Goal: Transaction & Acquisition: Book appointment/travel/reservation

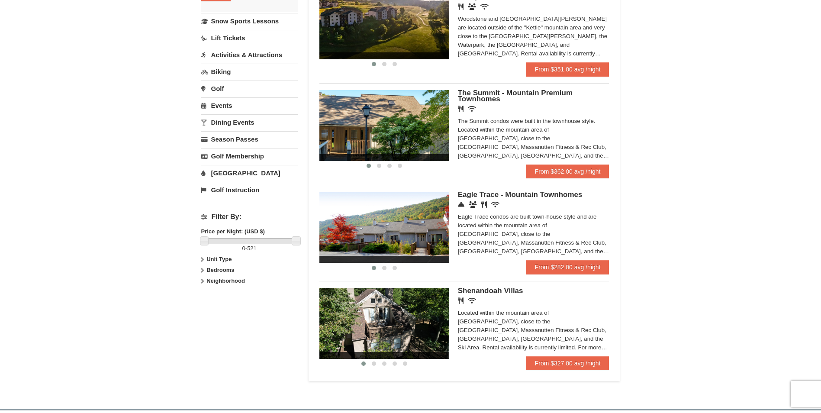
scroll to position [216, 0]
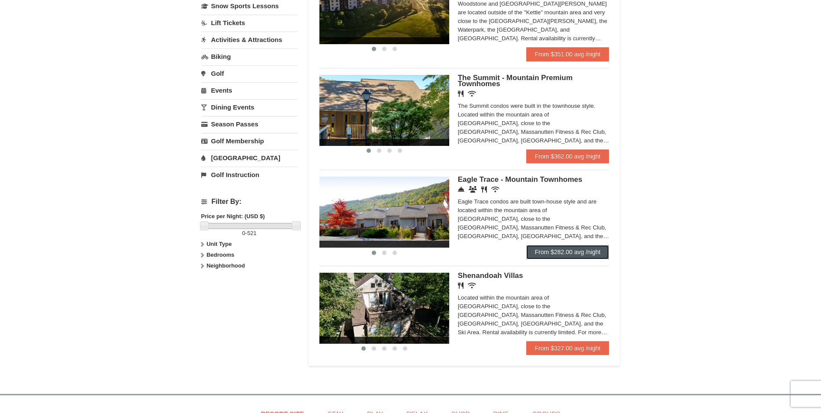
click at [563, 252] on link "From $282.00 avg /night" at bounding box center [567, 252] width 83 height 14
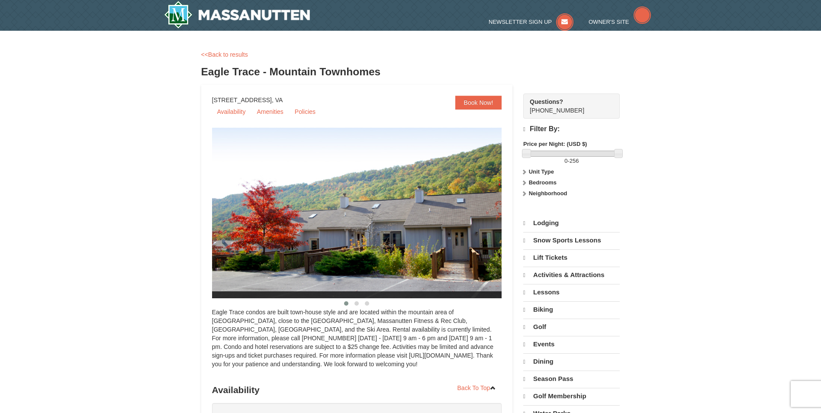
select select "10"
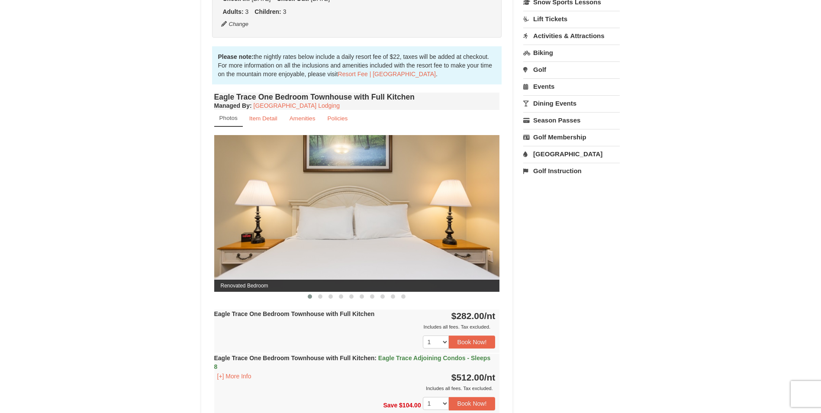
scroll to position [303, 0]
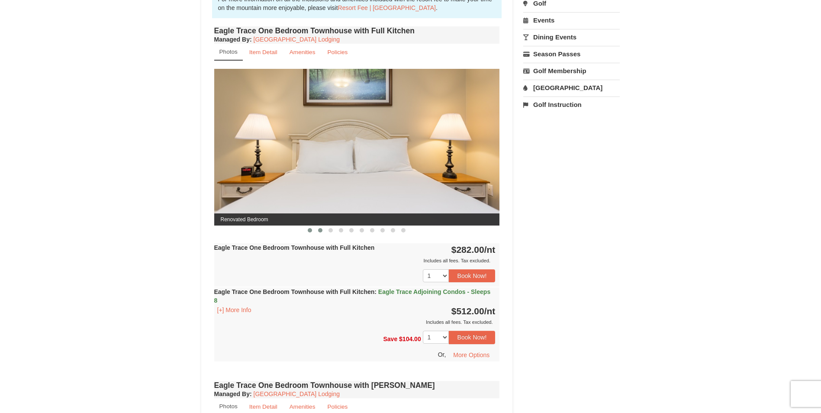
click at [319, 232] on span at bounding box center [320, 230] width 4 height 4
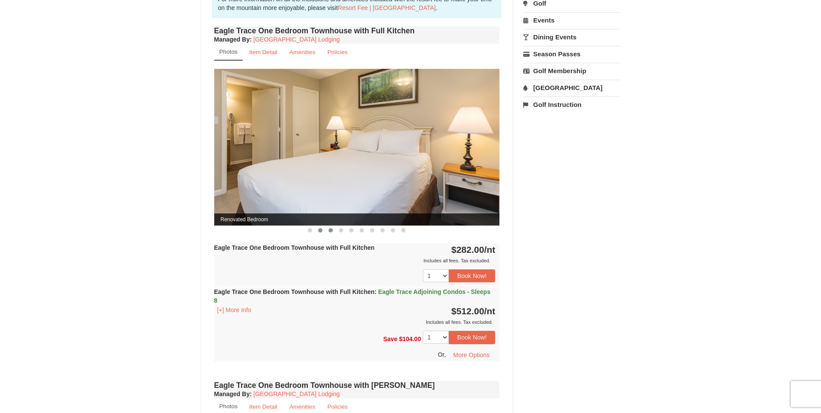
click at [329, 229] on span at bounding box center [331, 230] width 4 height 4
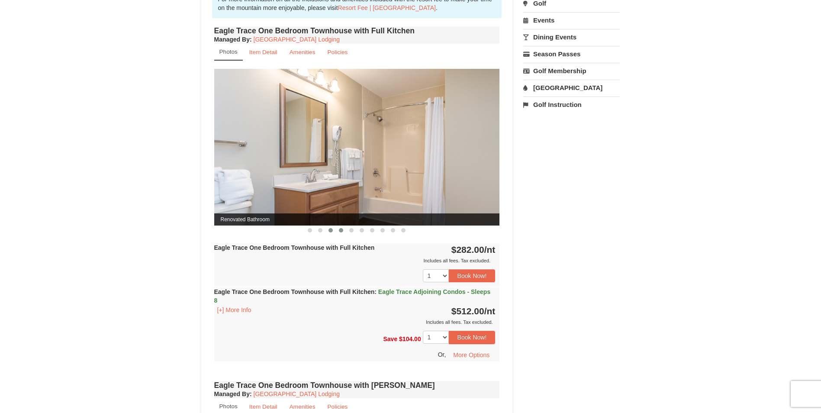
click at [340, 232] on span at bounding box center [341, 230] width 4 height 4
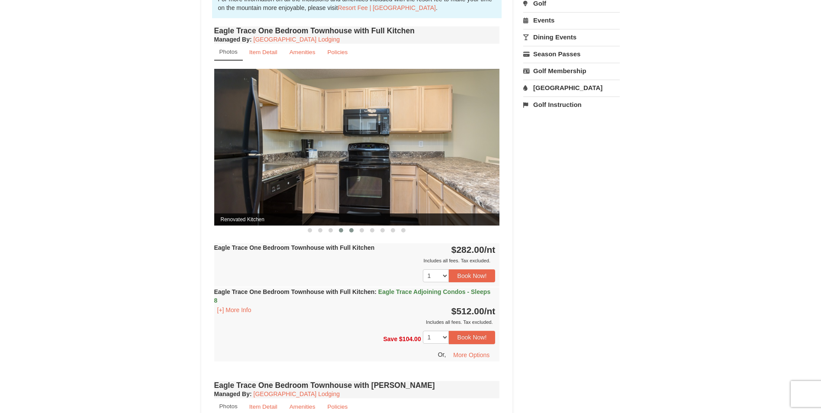
click at [352, 232] on button at bounding box center [351, 230] width 10 height 9
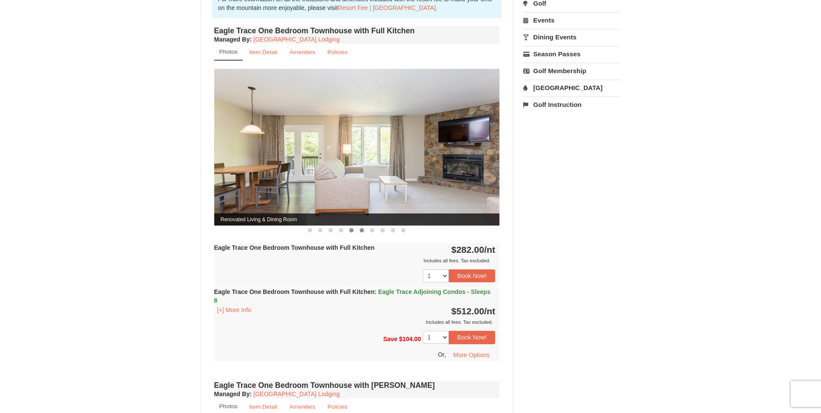
click at [360, 232] on button at bounding box center [362, 230] width 10 height 9
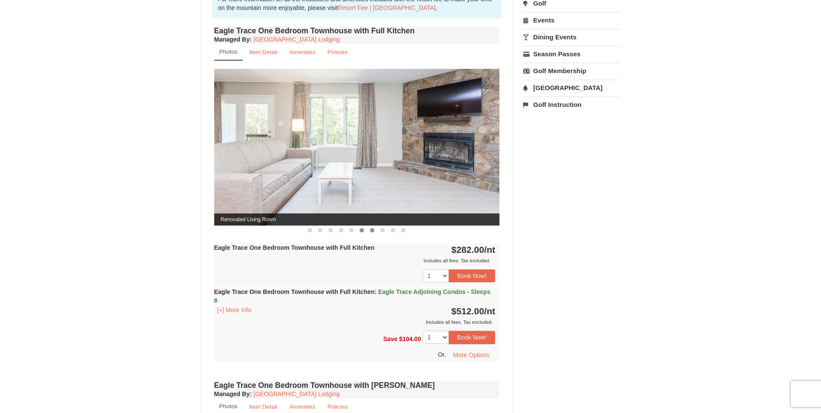
click at [372, 230] on span at bounding box center [372, 230] width 4 height 4
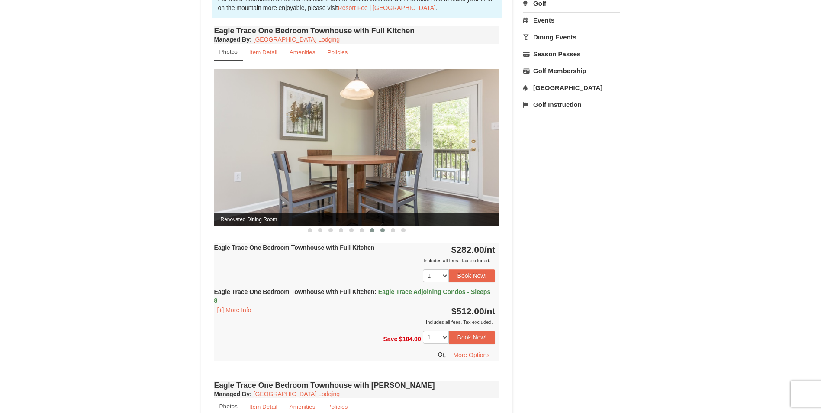
click at [384, 232] on span at bounding box center [383, 230] width 4 height 4
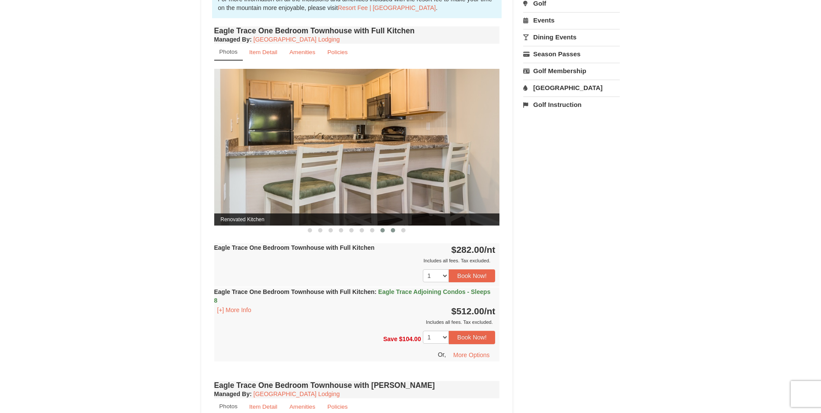
click at [395, 232] on button at bounding box center [393, 230] width 10 height 9
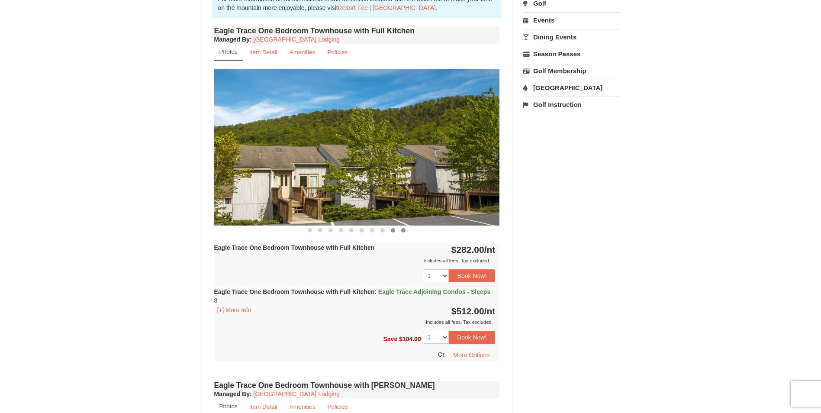
click at [406, 230] on span at bounding box center [403, 230] width 4 height 4
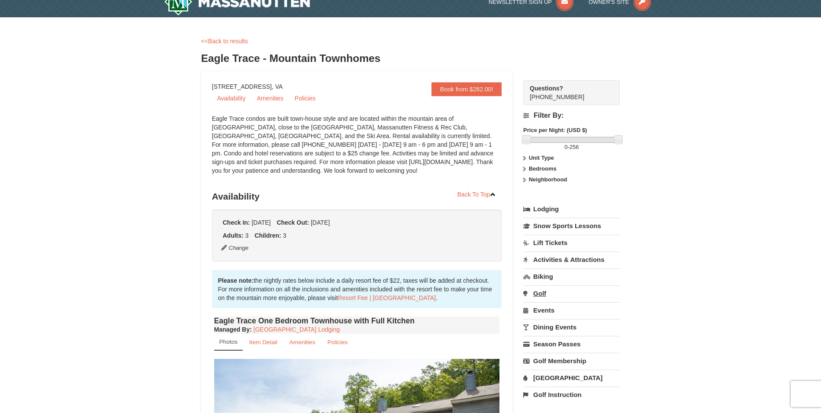
scroll to position [0, 0]
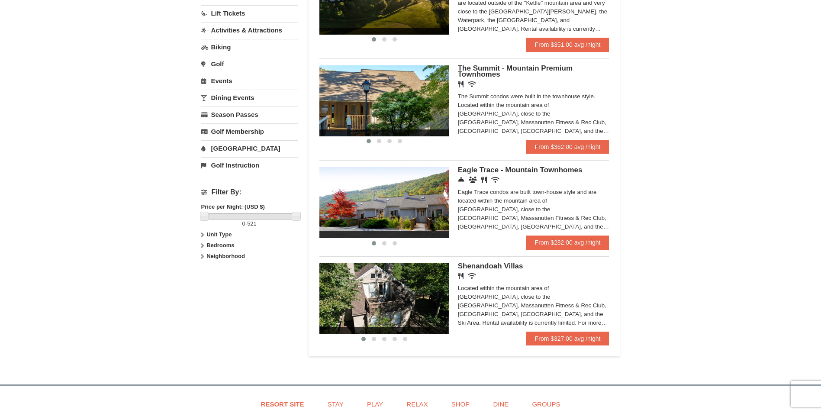
scroll to position [229, 0]
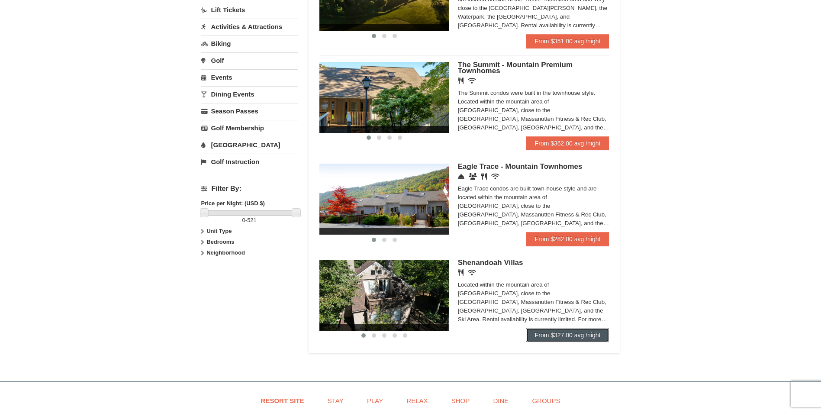
click at [567, 332] on link "From $327.00 avg /night" at bounding box center [567, 335] width 83 height 14
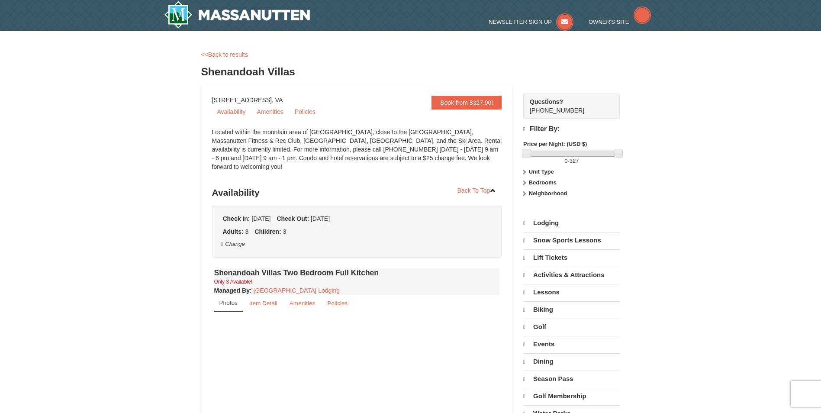
select select "10"
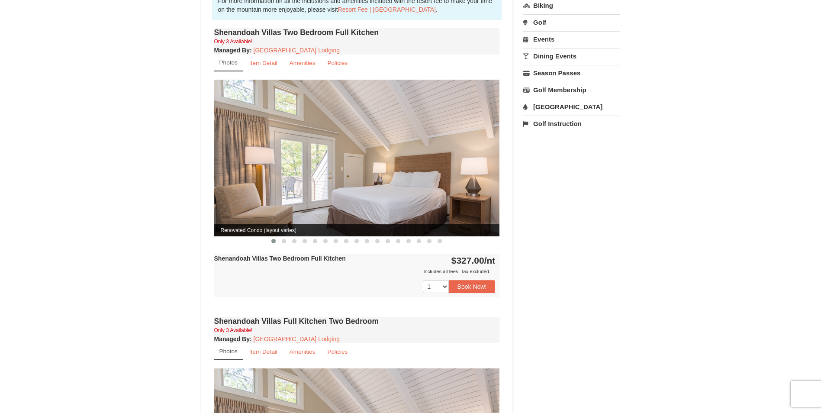
scroll to position [303, 0]
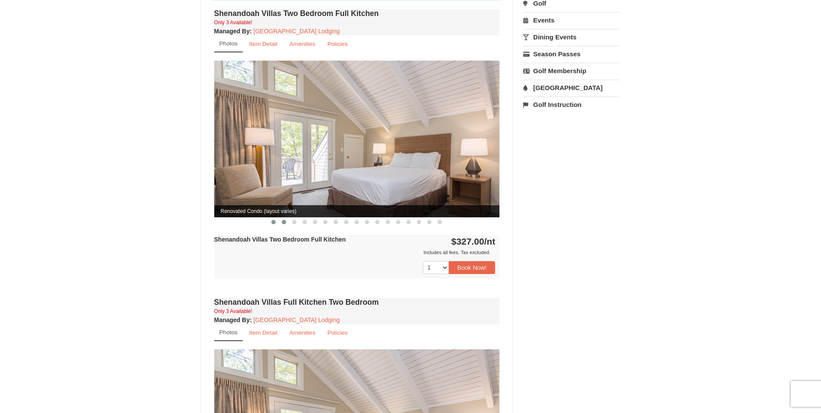
click at [282, 220] on span at bounding box center [284, 222] width 4 height 4
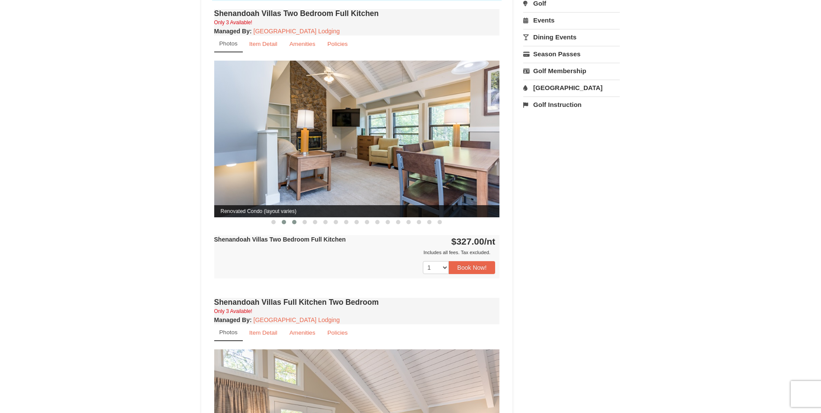
click at [296, 220] on span at bounding box center [294, 222] width 4 height 4
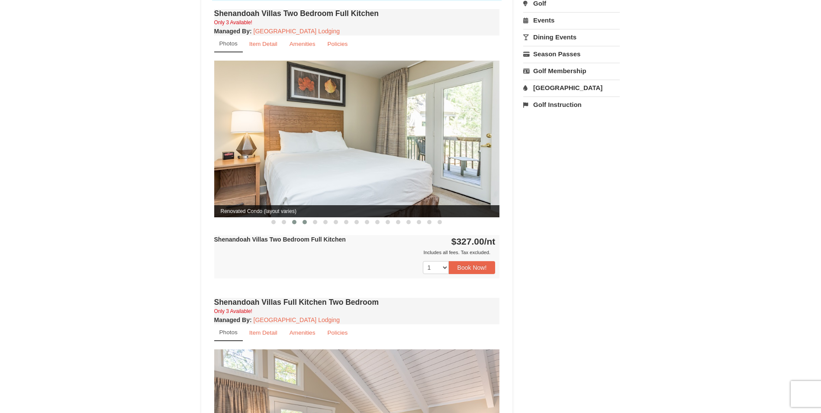
click at [303, 220] on span at bounding box center [305, 222] width 4 height 4
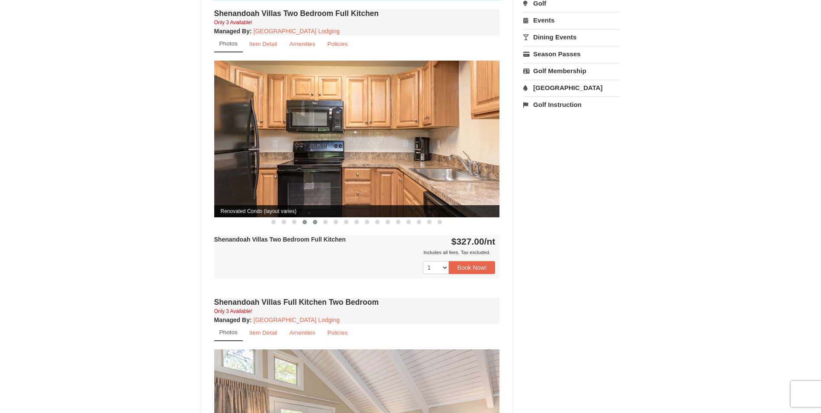
click at [316, 220] on span at bounding box center [315, 222] width 4 height 4
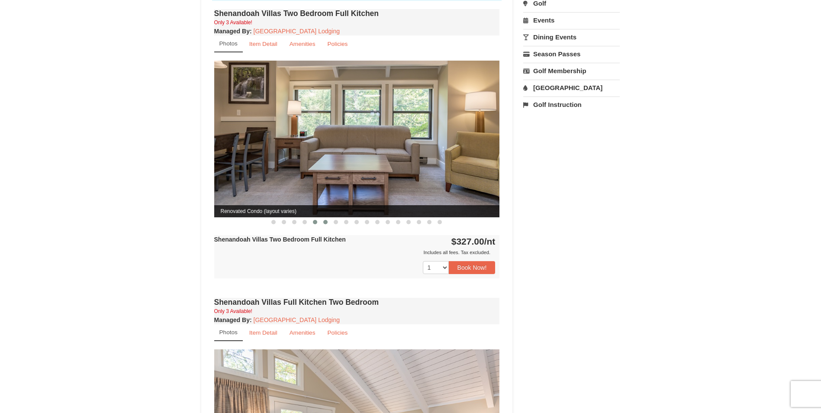
click at [327, 220] on span at bounding box center [325, 222] width 4 height 4
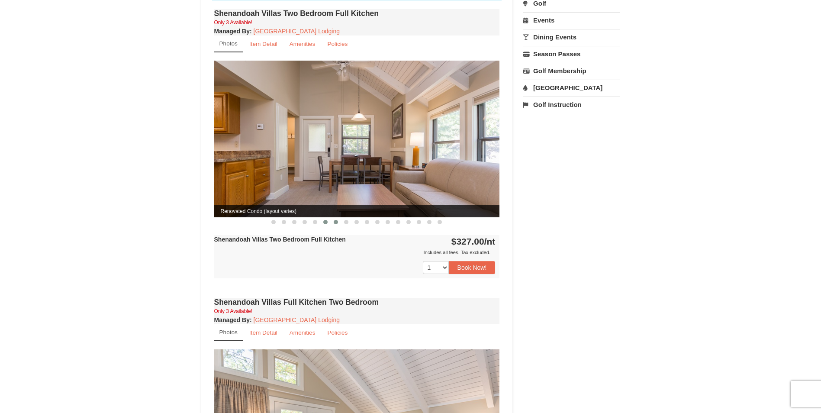
click at [337, 220] on span at bounding box center [336, 222] width 4 height 4
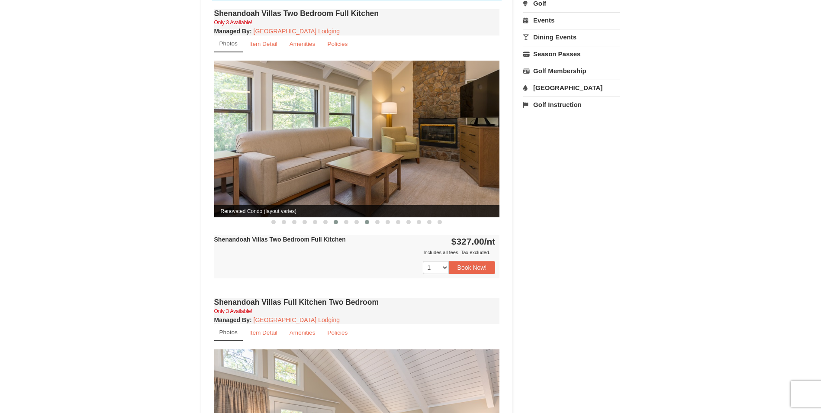
click at [369, 220] on span at bounding box center [367, 222] width 4 height 4
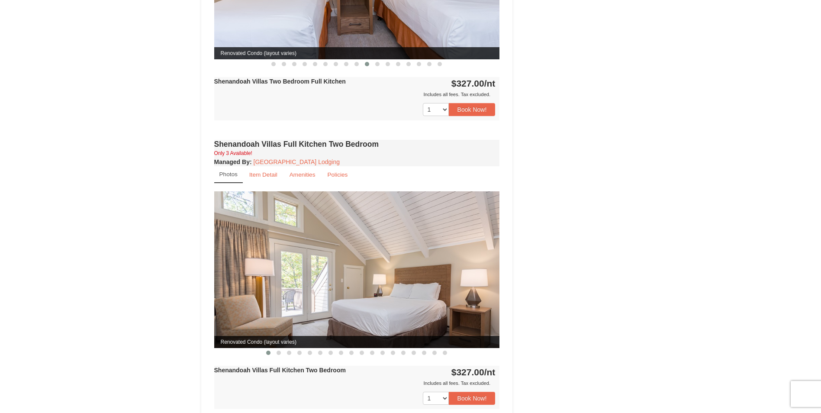
scroll to position [476, 0]
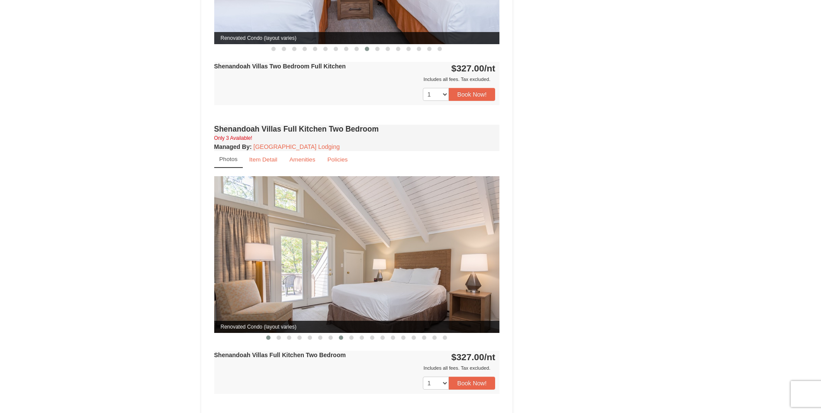
click at [342, 335] on span at bounding box center [341, 337] width 4 height 4
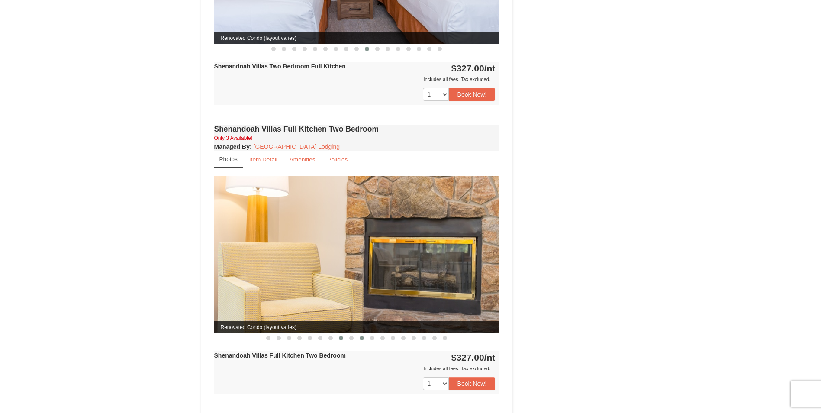
click at [361, 336] on span at bounding box center [362, 338] width 4 height 4
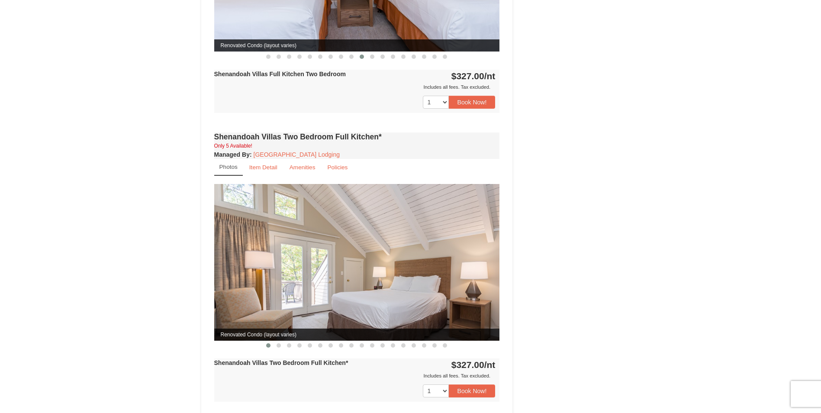
scroll to position [822, 0]
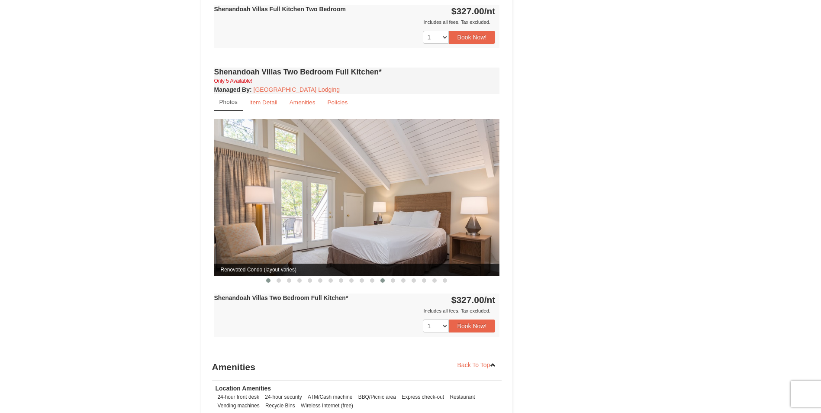
click at [385, 276] on button at bounding box center [382, 280] width 10 height 9
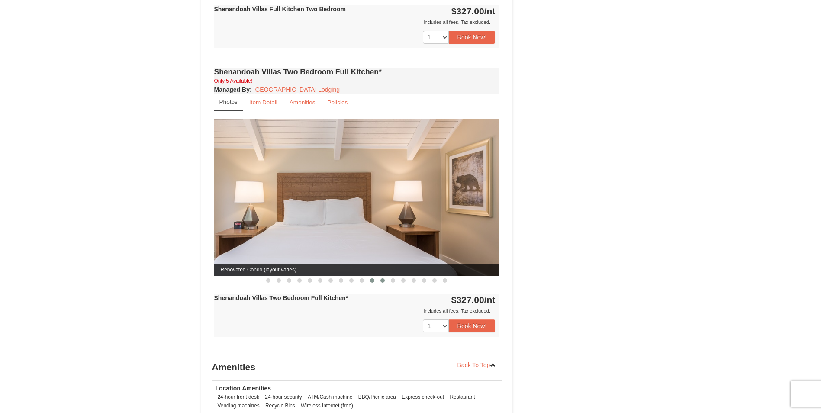
click at [371, 278] on span at bounding box center [372, 280] width 4 height 4
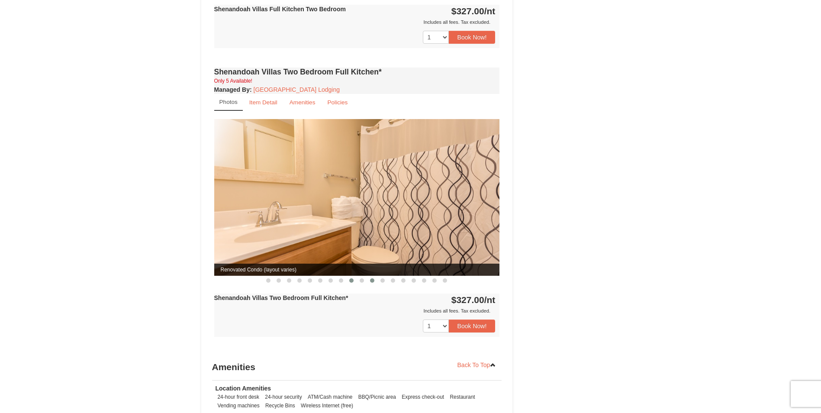
click at [351, 278] on span at bounding box center [351, 280] width 4 height 4
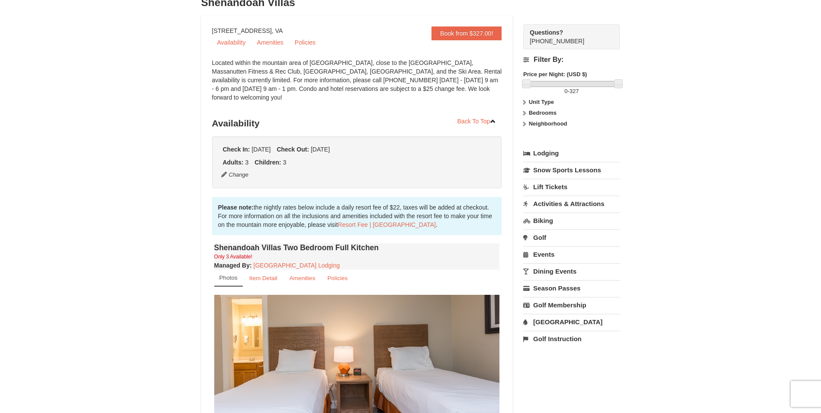
scroll to position [0, 0]
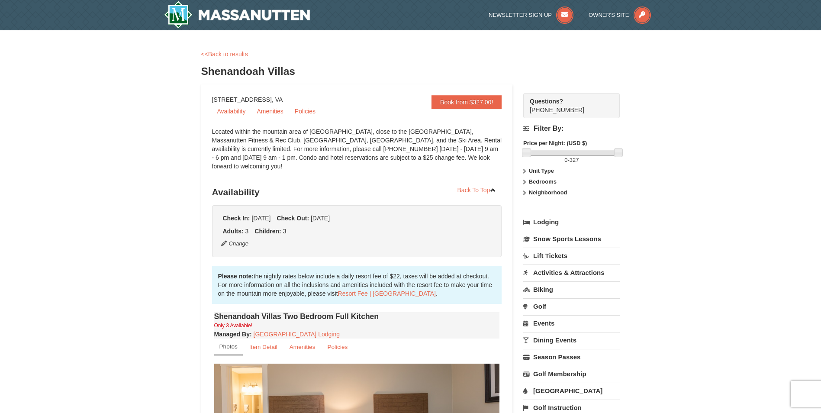
click at [543, 223] on link "Lodging" at bounding box center [571, 222] width 97 height 16
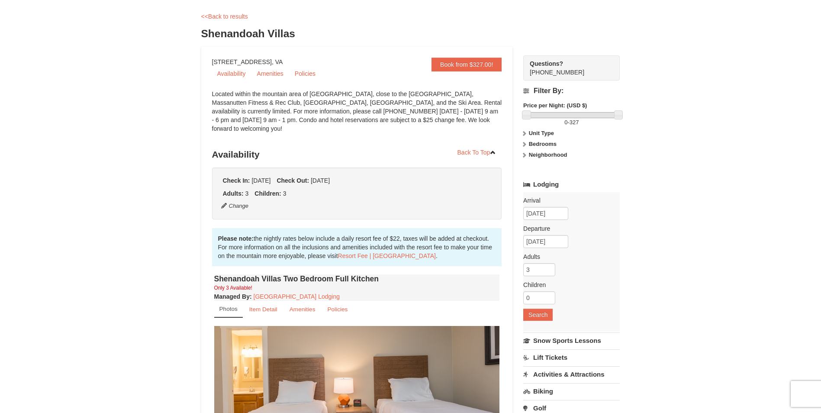
scroll to position [87, 0]
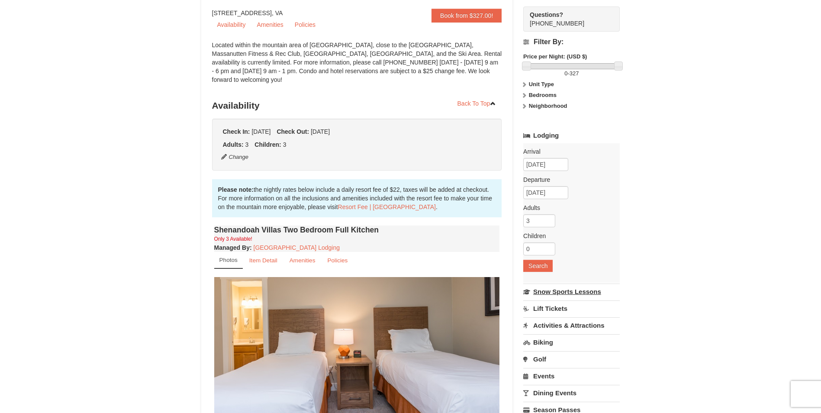
click at [549, 292] on link "Snow Sports Lessons" at bounding box center [571, 292] width 97 height 16
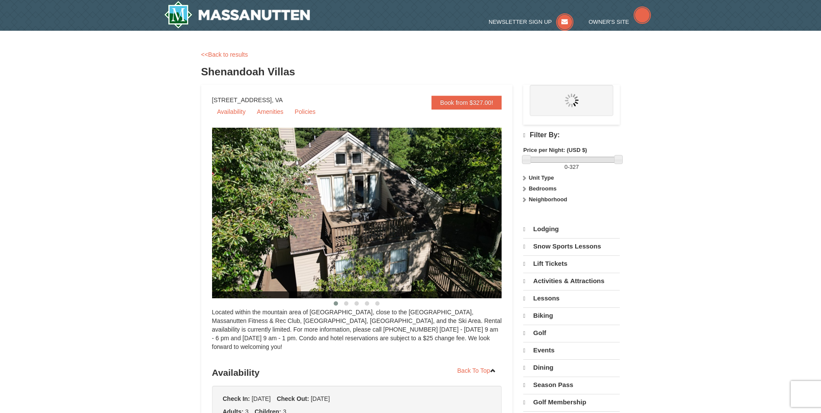
scroll to position [88, 0]
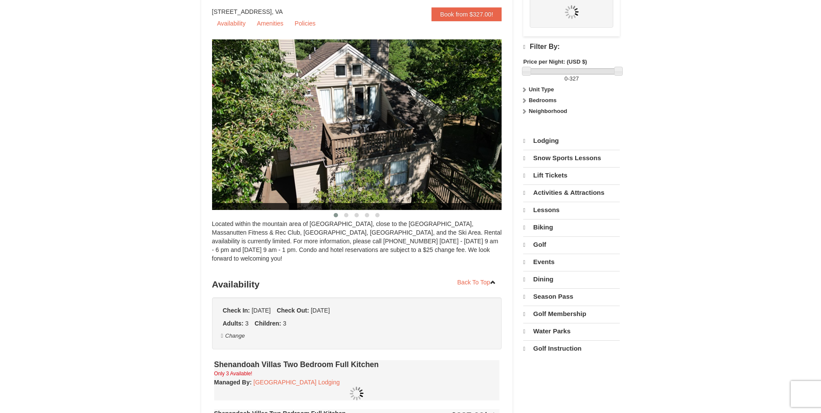
select select "10"
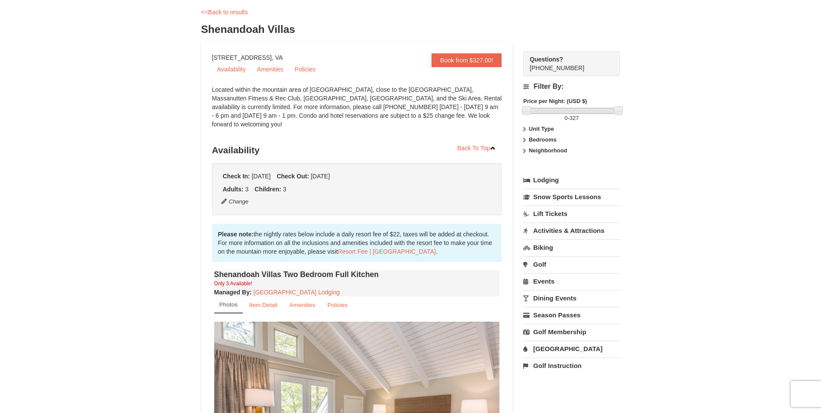
scroll to position [0, 0]
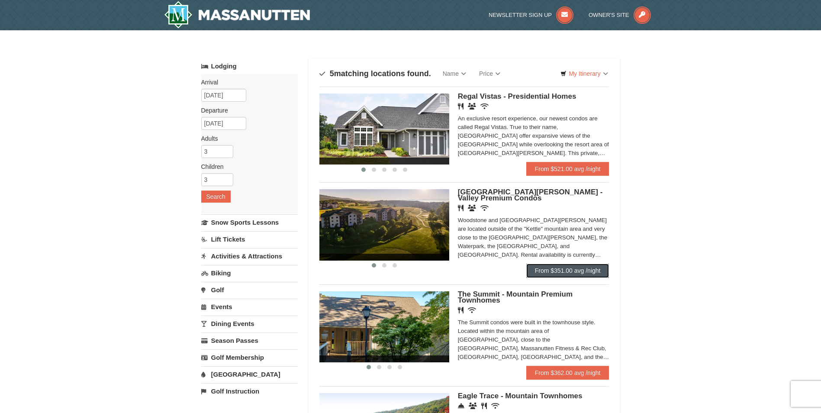
click at [568, 269] on link "From $351.00 avg /night" at bounding box center [567, 271] width 83 height 14
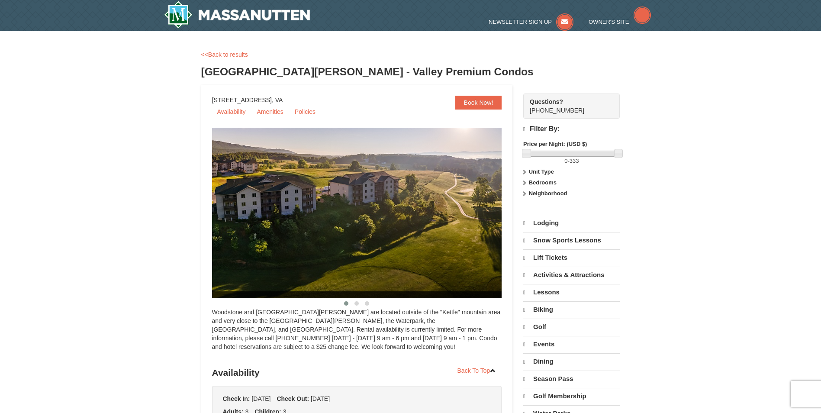
select select "10"
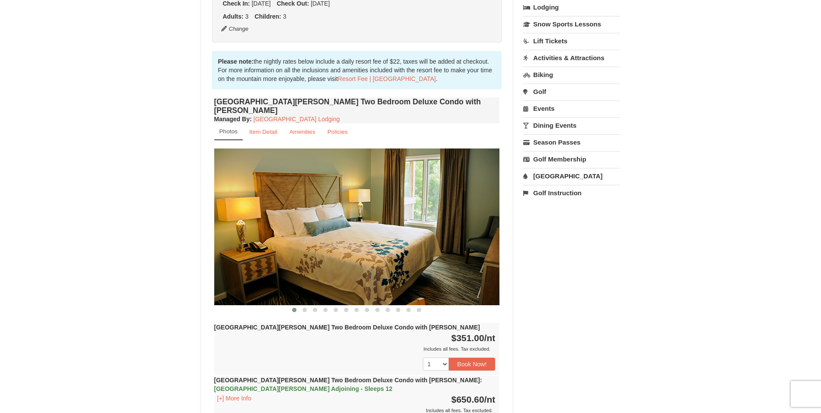
scroll to position [216, 0]
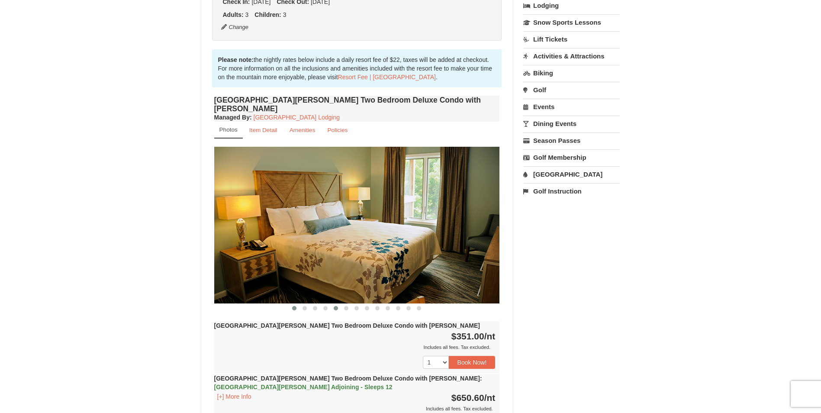
click at [335, 306] on span at bounding box center [336, 308] width 4 height 4
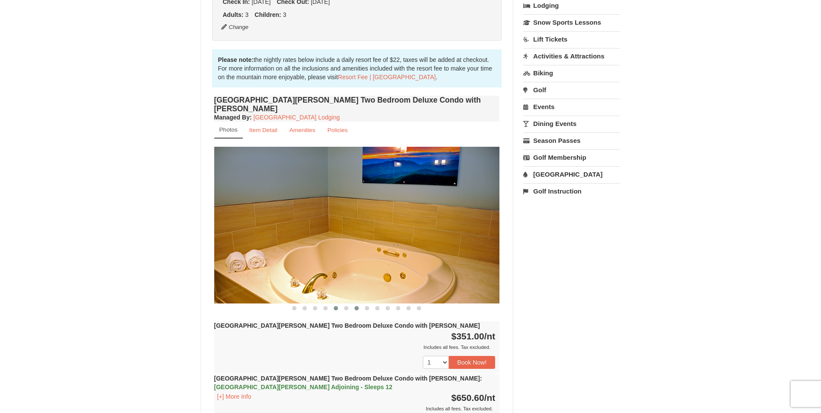
click at [357, 306] on span at bounding box center [357, 308] width 4 height 4
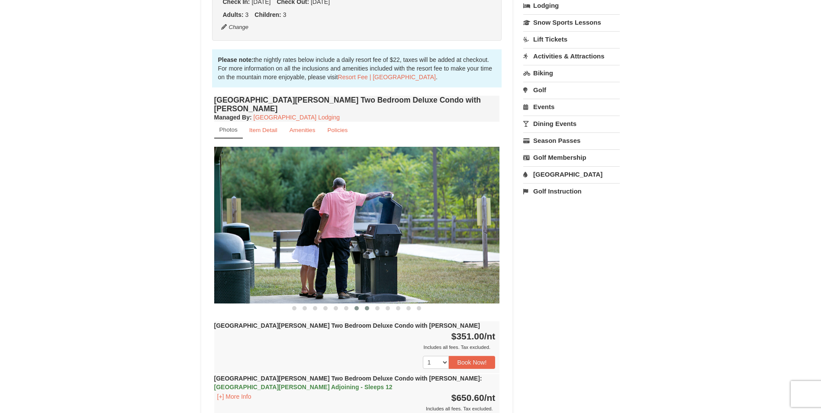
click at [367, 306] on span at bounding box center [367, 308] width 4 height 4
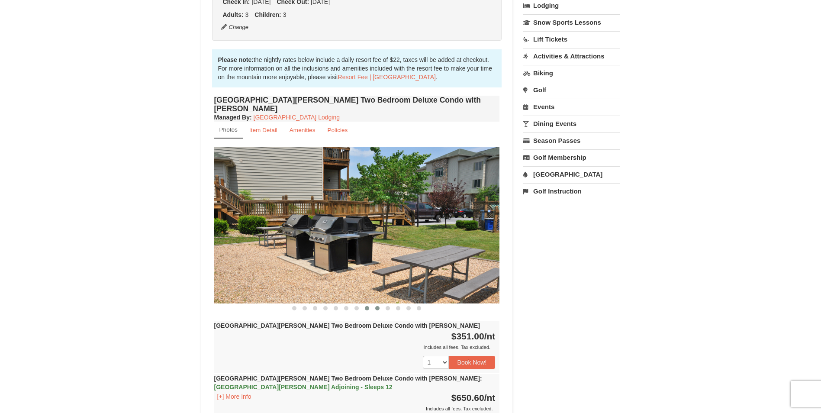
click at [379, 304] on button at bounding box center [377, 308] width 10 height 9
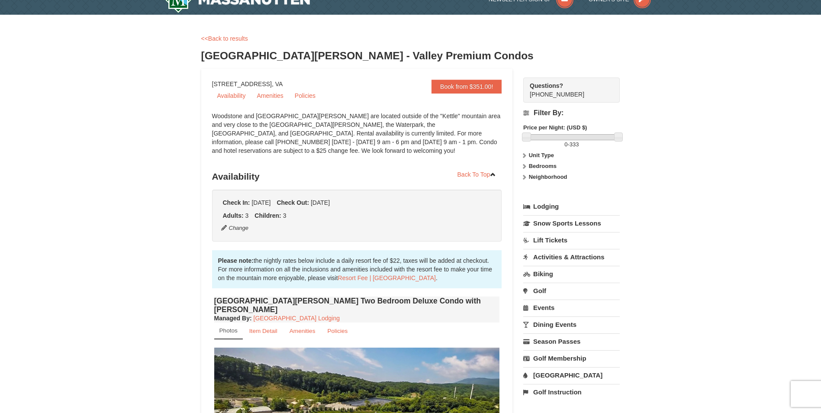
scroll to position [0, 0]
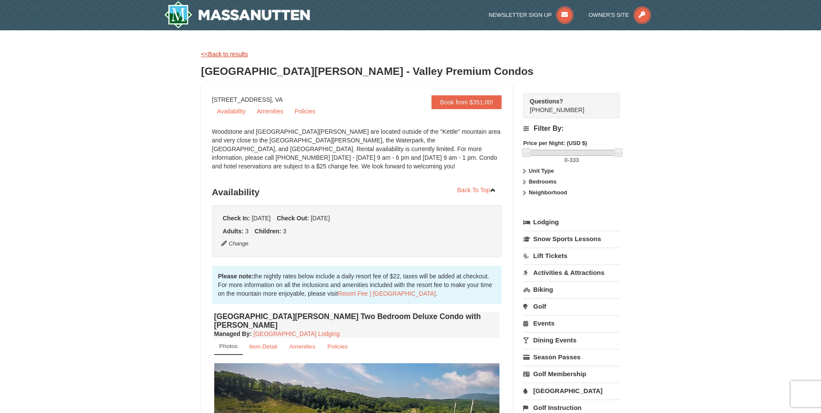
click at [223, 53] on link "<<Back to results" at bounding box center [224, 54] width 47 height 7
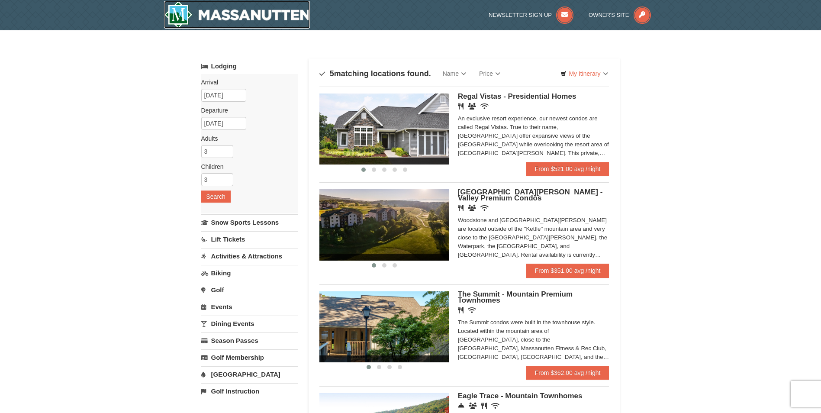
click at [216, 13] on img at bounding box center [237, 15] width 146 height 28
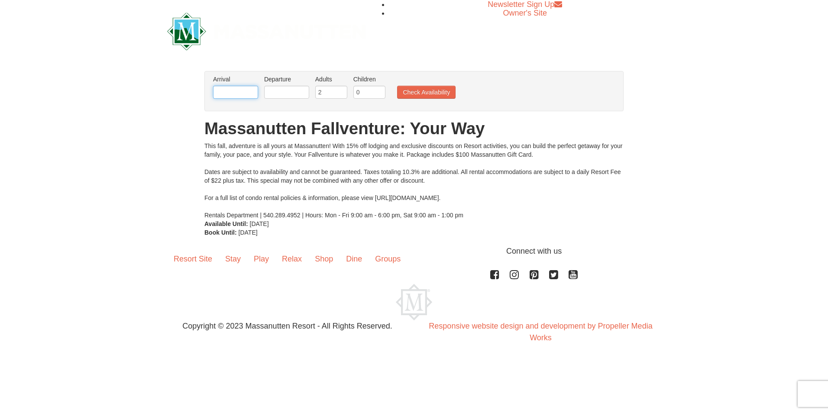
click at [232, 90] on input "text" at bounding box center [235, 92] width 45 height 13
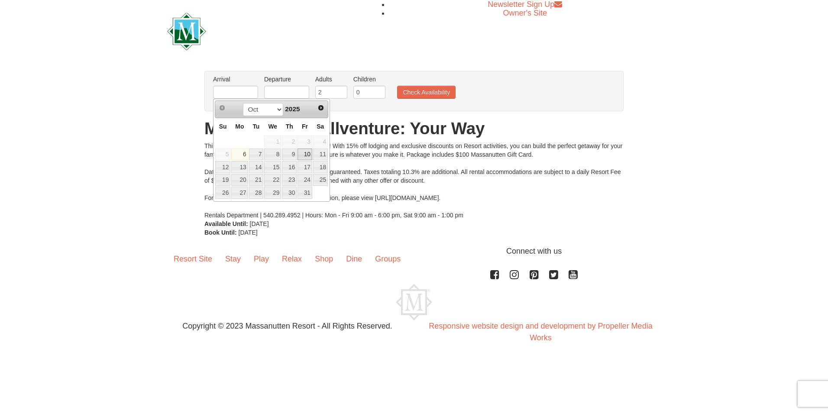
click at [304, 156] on link "10" at bounding box center [304, 154] width 15 height 12
type input "[DATE]"
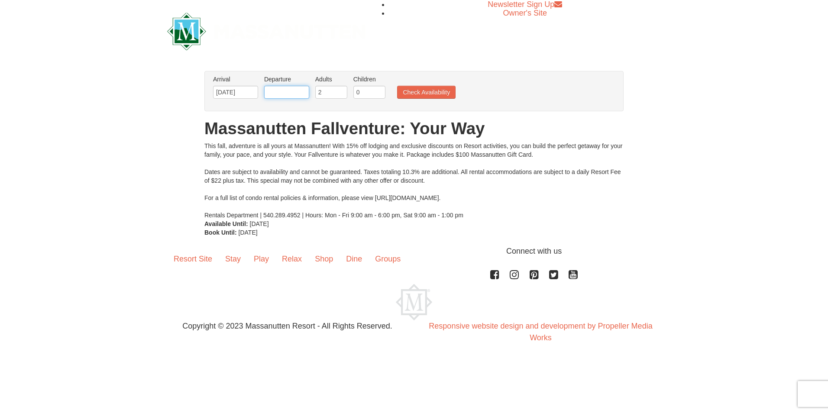
click at [284, 91] on input "text" at bounding box center [286, 92] width 45 height 13
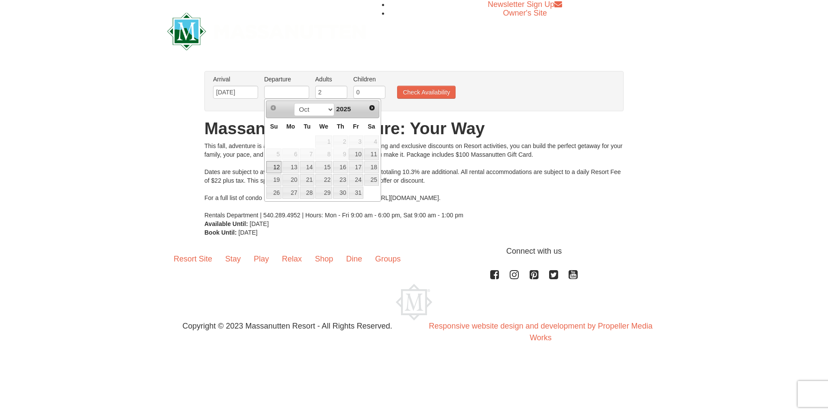
click at [274, 165] on link "12" at bounding box center [273, 167] width 15 height 12
type input "[DATE]"
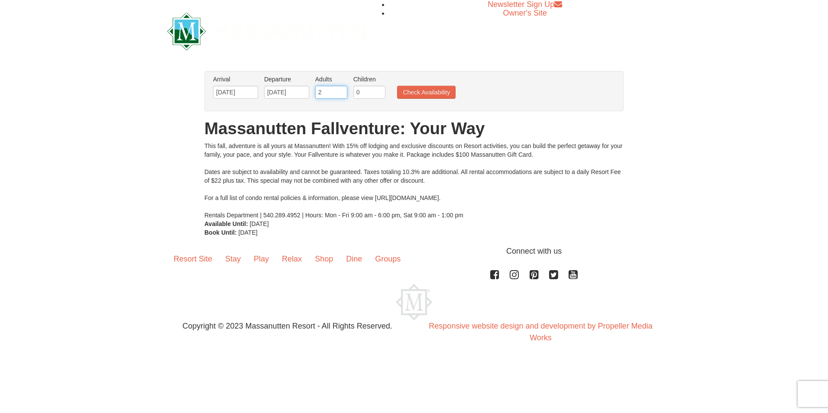
click at [329, 95] on input "2" at bounding box center [331, 92] width 32 height 13
click at [341, 92] on input "1" at bounding box center [331, 92] width 32 height 13
click at [363, 92] on input "0" at bounding box center [369, 92] width 32 height 13
click at [342, 95] on input "0" at bounding box center [331, 92] width 32 height 13
click at [341, 89] on input "1" at bounding box center [331, 92] width 32 height 13
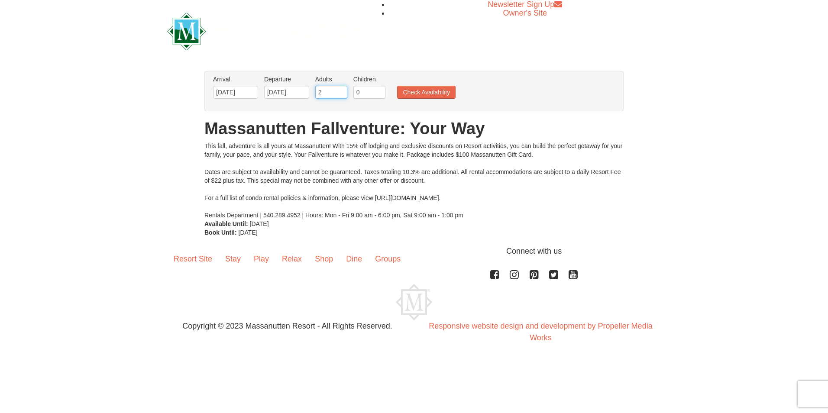
click at [341, 89] on input "2" at bounding box center [331, 92] width 32 height 13
type input "3"
click at [341, 89] on input "3" at bounding box center [331, 92] width 32 height 13
click at [379, 90] on input "1" at bounding box center [369, 92] width 32 height 13
click at [379, 90] on input "2" at bounding box center [369, 92] width 32 height 13
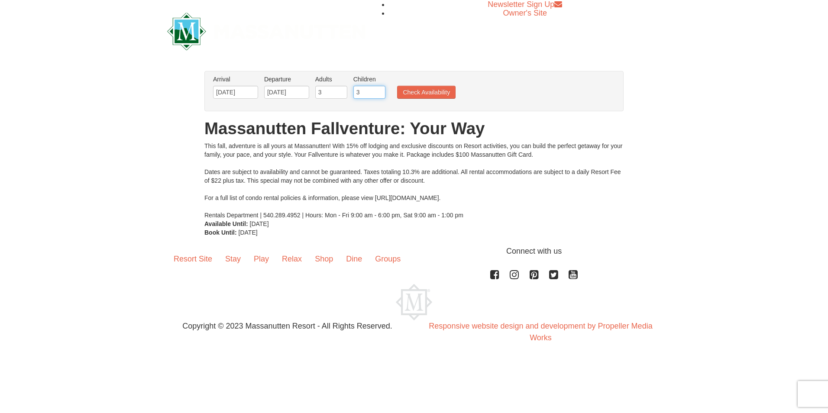
type input "3"
click at [379, 90] on input "3" at bounding box center [369, 92] width 32 height 13
click at [419, 91] on button "Check Availability" at bounding box center [426, 92] width 58 height 13
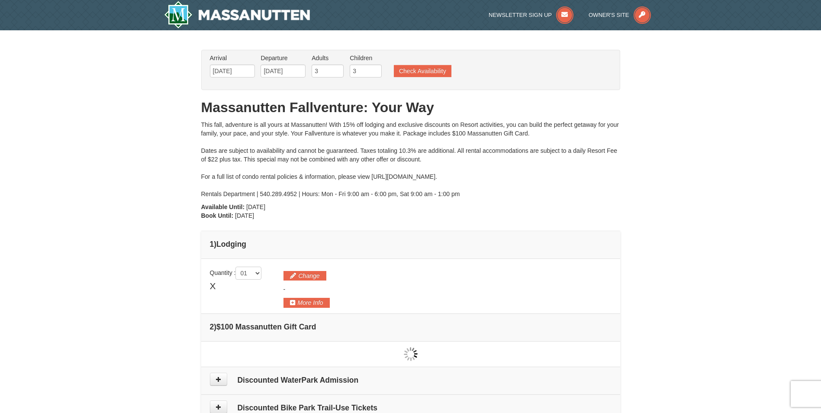
type input "[DATE]"
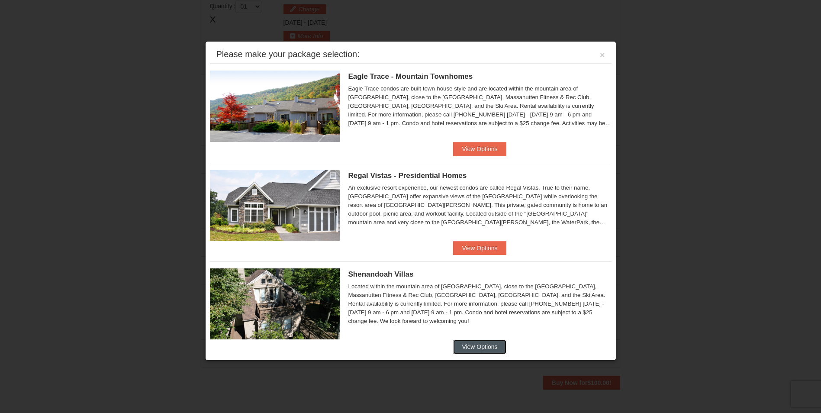
click at [477, 343] on button "View Options" at bounding box center [479, 347] width 53 height 14
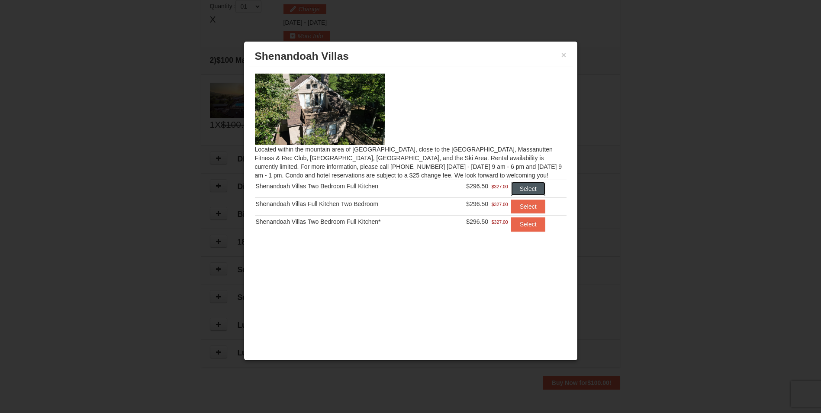
click at [528, 185] on button "Select" at bounding box center [528, 189] width 34 height 14
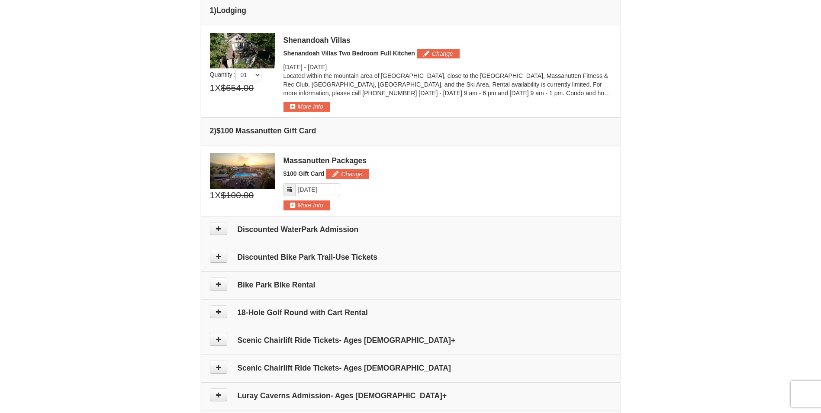
scroll to position [180, 0]
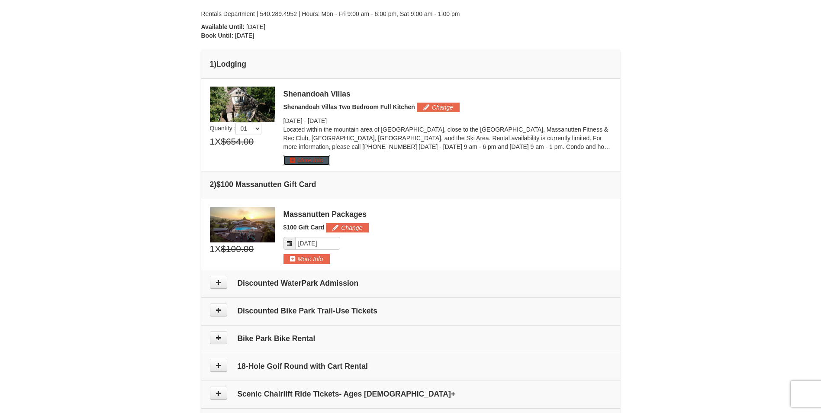
click at [297, 159] on button "More Info" at bounding box center [307, 160] width 46 height 10
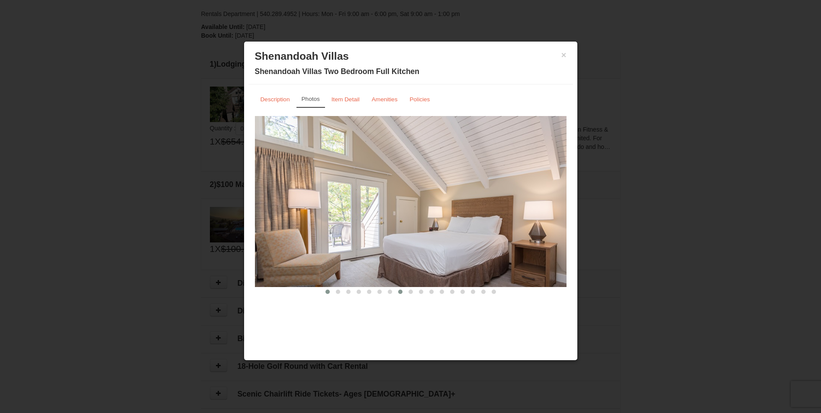
click at [405, 290] on button at bounding box center [400, 291] width 10 height 9
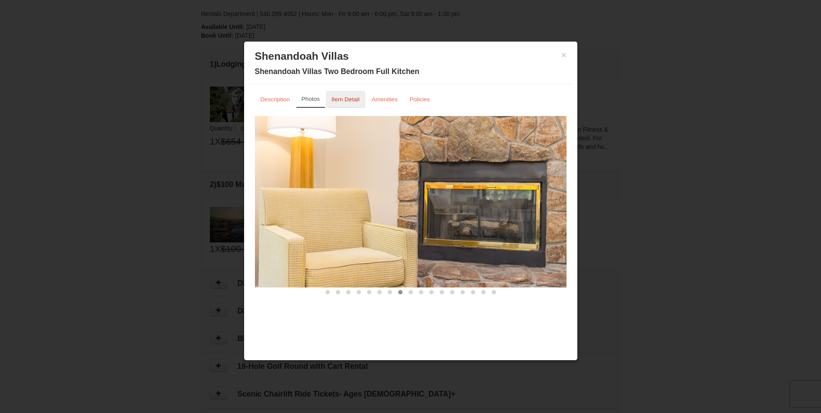
click at [348, 100] on small "Item Detail" at bounding box center [346, 99] width 28 height 6
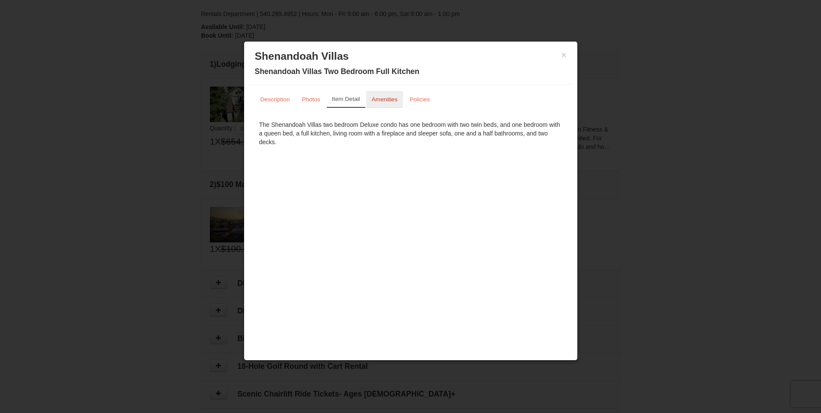
click at [381, 100] on small "Amenities" at bounding box center [385, 99] width 26 height 6
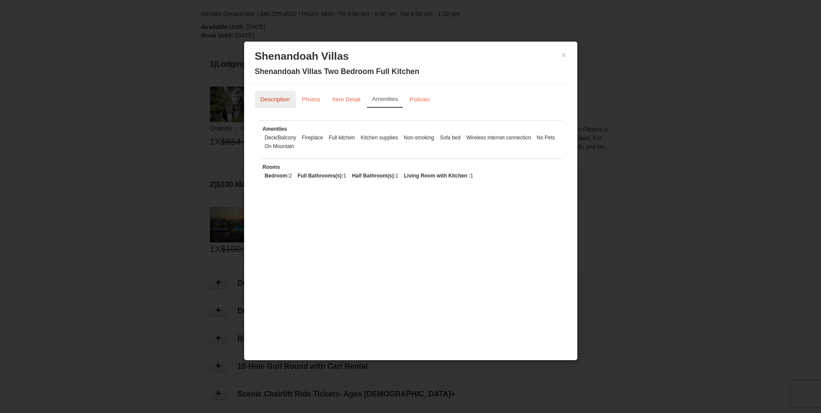
click at [276, 98] on small "Description" at bounding box center [275, 99] width 29 height 6
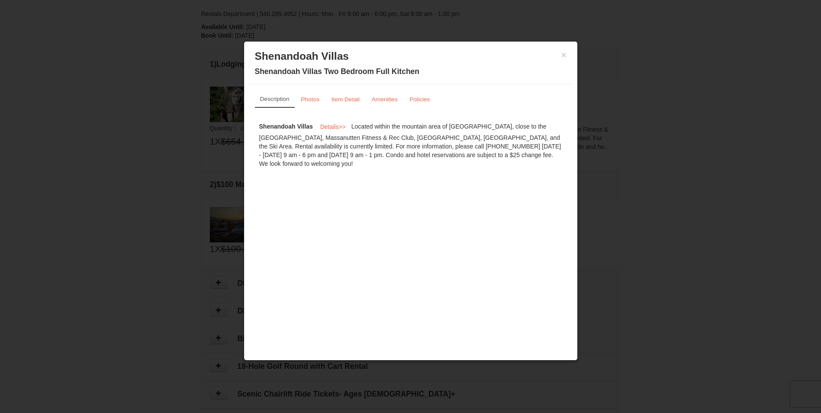
click at [556, 55] on h3 "Shenandoah Villas" at bounding box center [411, 56] width 312 height 13
click at [562, 53] on button "×" at bounding box center [563, 55] width 5 height 9
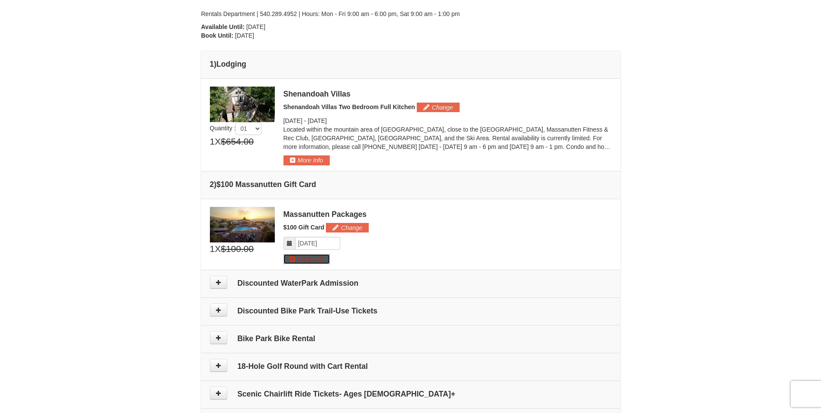
click at [291, 260] on button "More Info" at bounding box center [307, 259] width 46 height 10
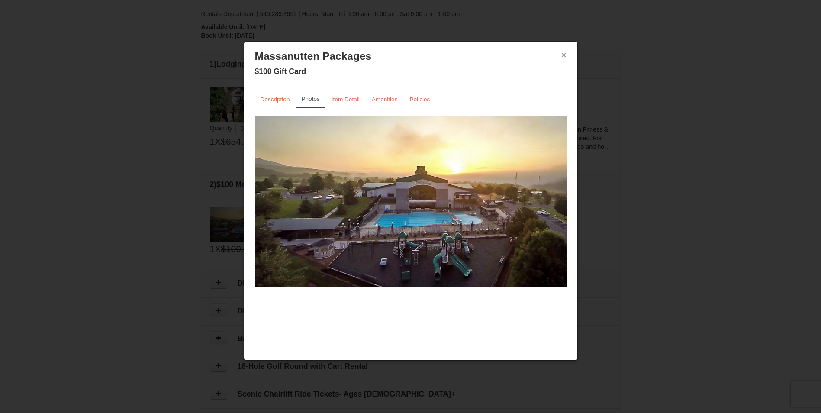
click at [563, 52] on button "×" at bounding box center [563, 55] width 5 height 9
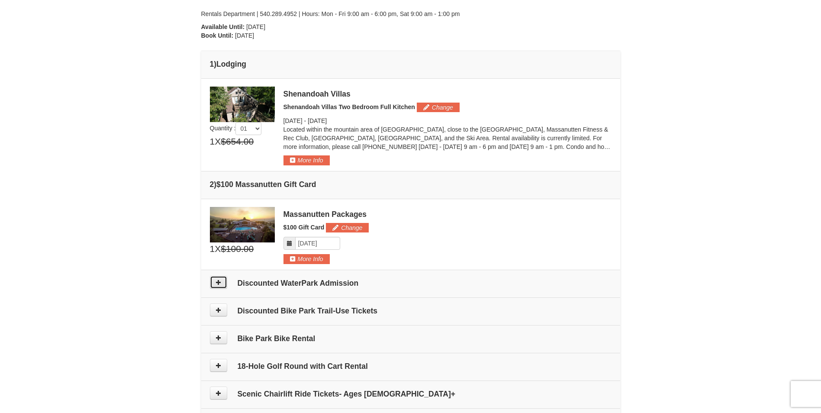
click at [217, 284] on icon at bounding box center [219, 282] width 6 height 6
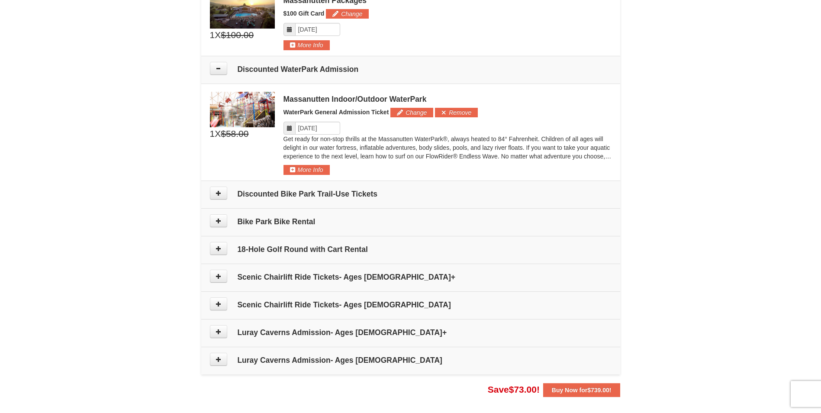
scroll to position [320, 0]
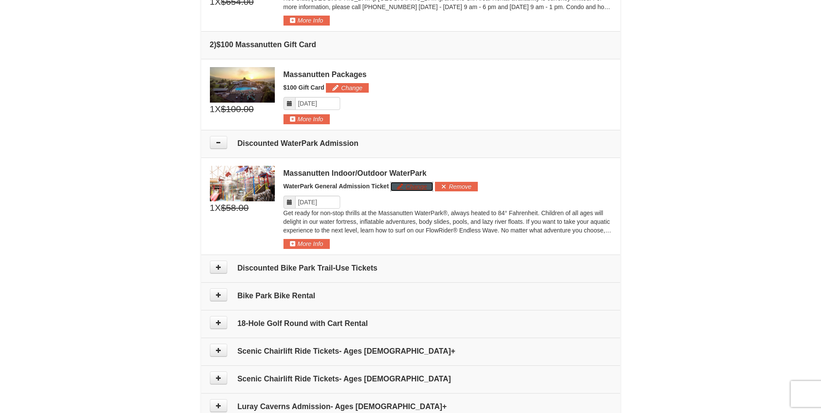
click at [415, 188] on button "Change" at bounding box center [411, 187] width 43 height 10
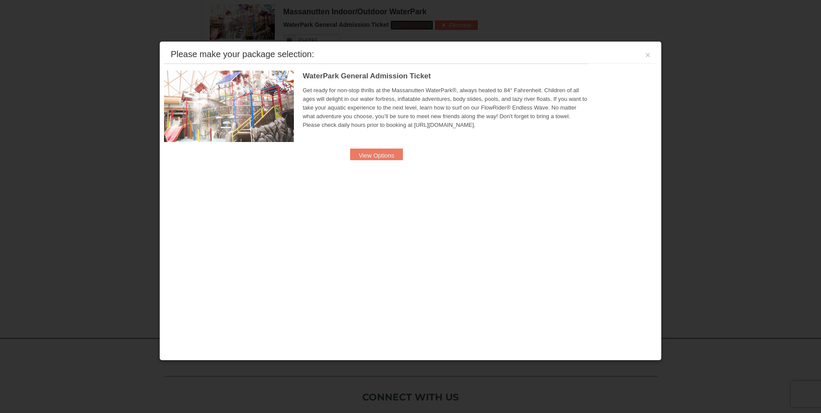
scroll to position [486, 0]
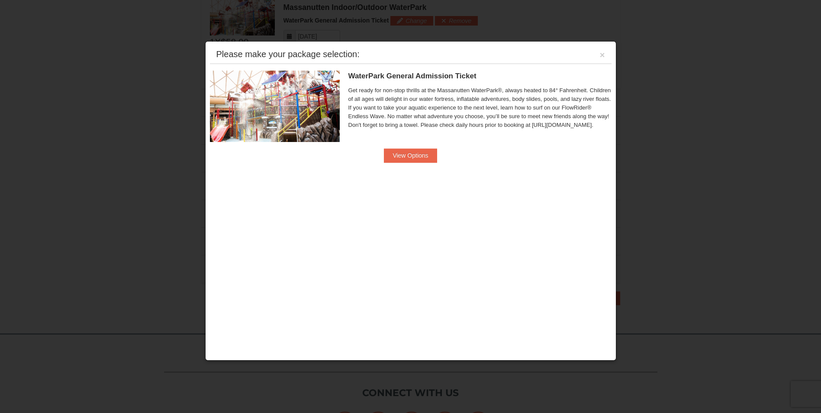
click at [598, 55] on div "Please make your package selection: ×" at bounding box center [411, 55] width 402 height 18
click at [605, 53] on div "Please make your package selection: ×" at bounding box center [411, 55] width 402 height 18
click at [601, 55] on button "×" at bounding box center [602, 55] width 5 height 9
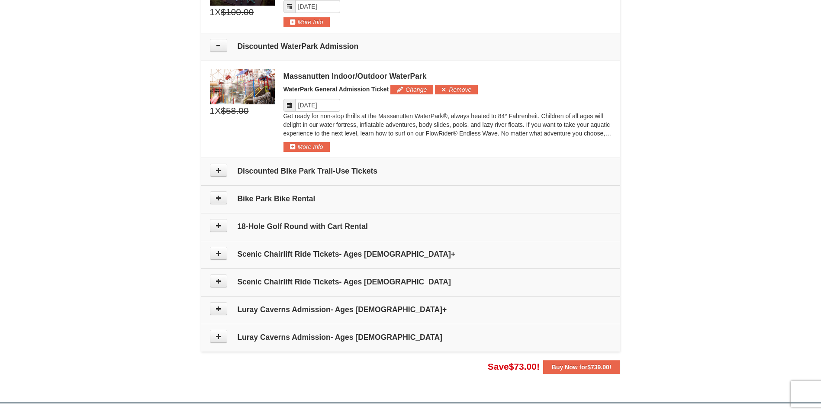
scroll to position [356, 0]
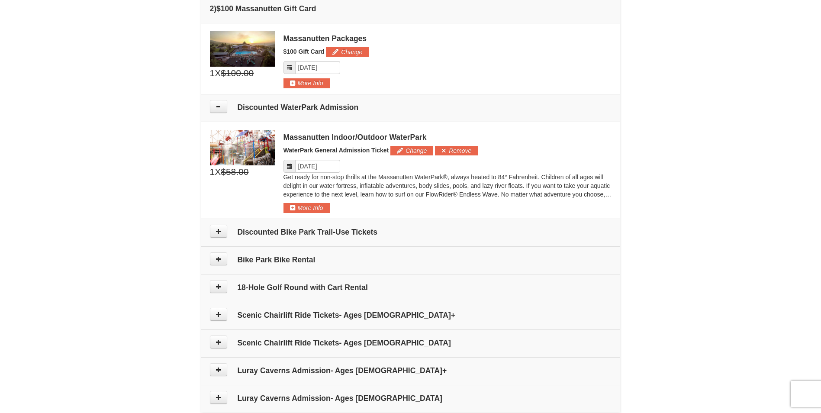
click at [215, 174] on span "X" at bounding box center [218, 171] width 6 height 13
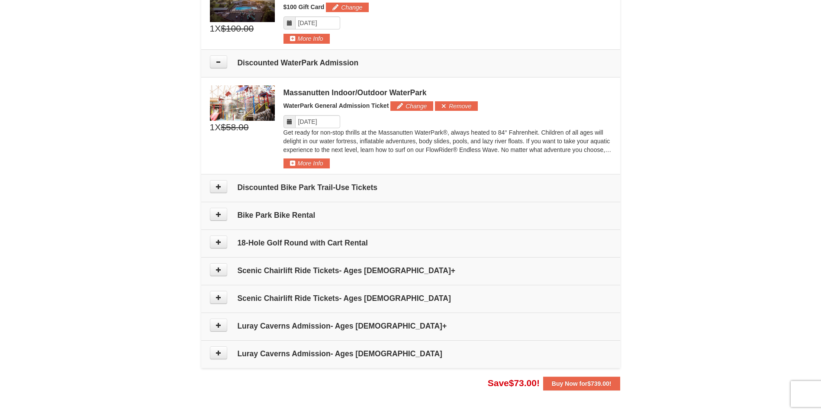
scroll to position [442, 0]
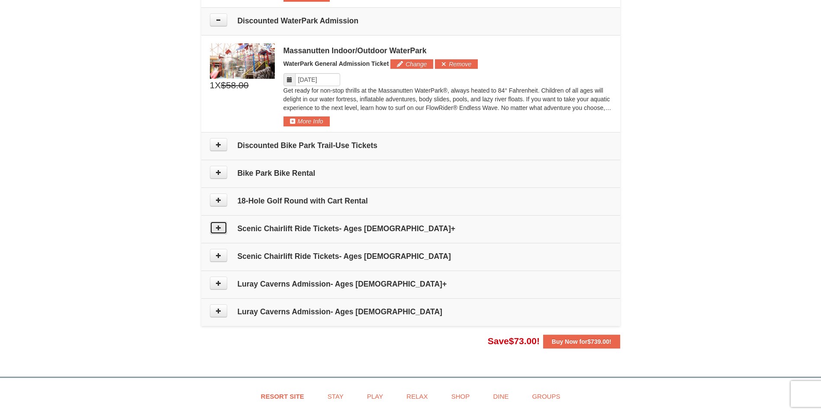
click at [213, 228] on button at bounding box center [218, 227] width 17 height 13
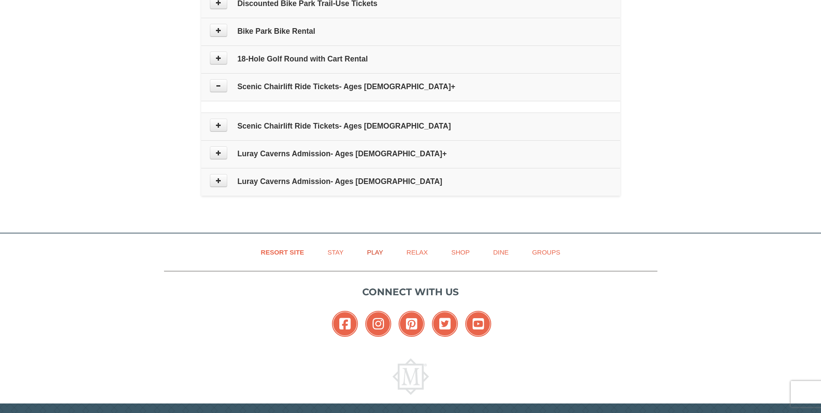
scroll to position [612, 0]
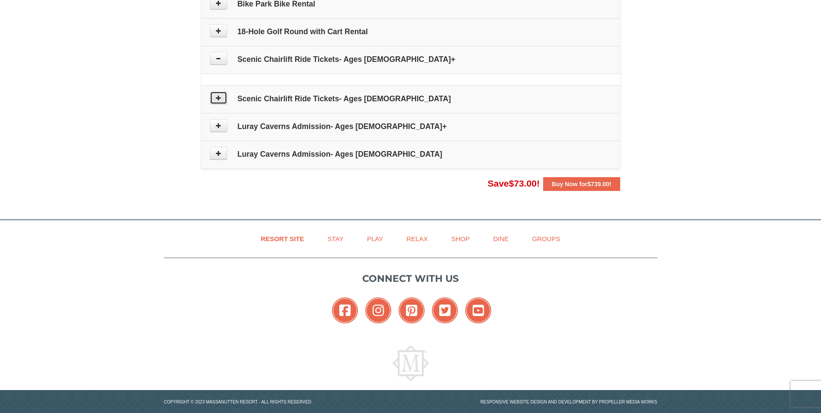
click at [216, 97] on icon at bounding box center [219, 98] width 6 height 6
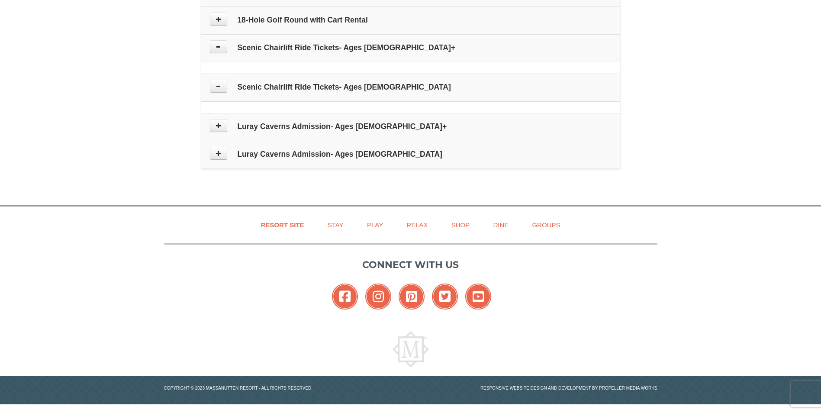
scroll to position [637, 0]
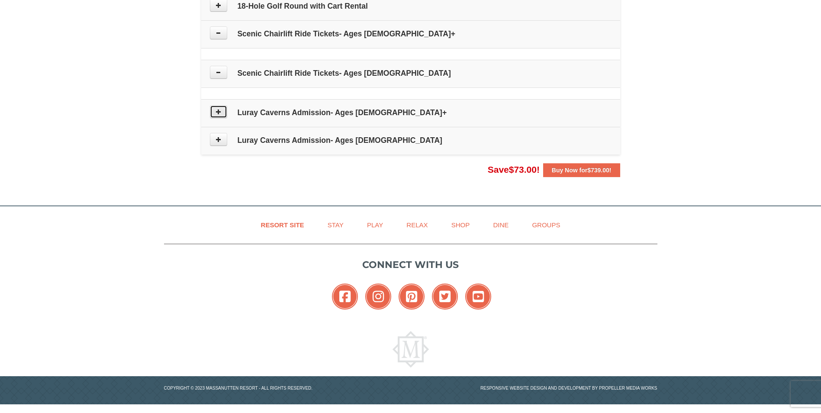
click at [218, 111] on icon at bounding box center [219, 112] width 6 height 6
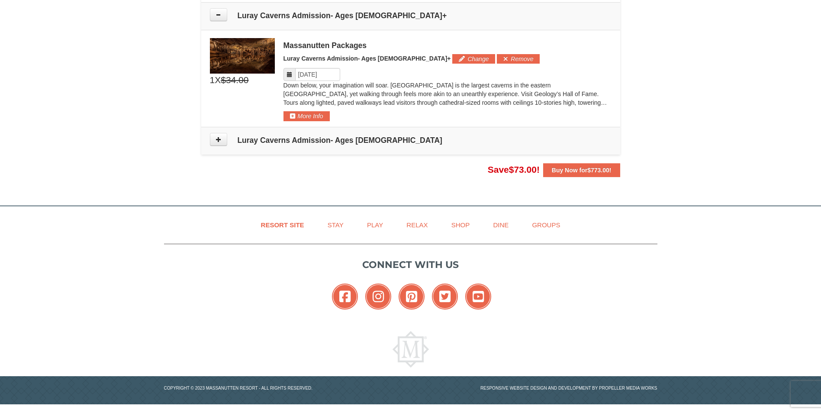
scroll to position [648, 0]
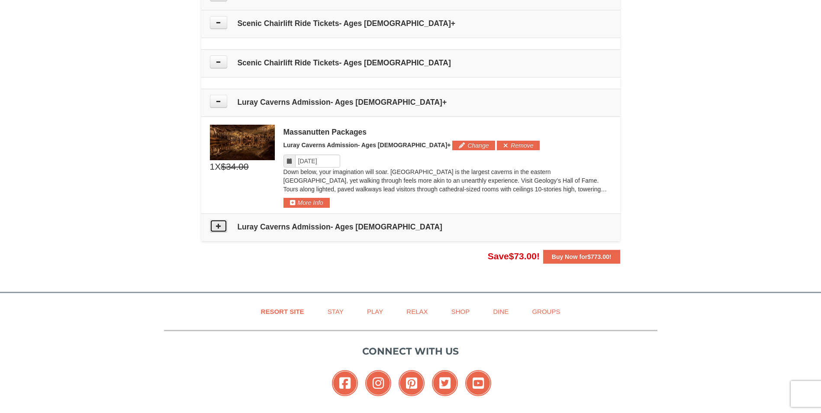
click at [216, 226] on icon at bounding box center [219, 226] width 6 height 6
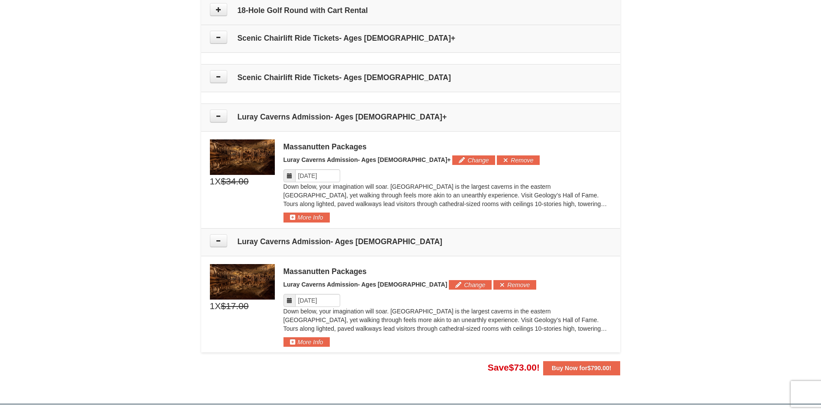
scroll to position [745, 0]
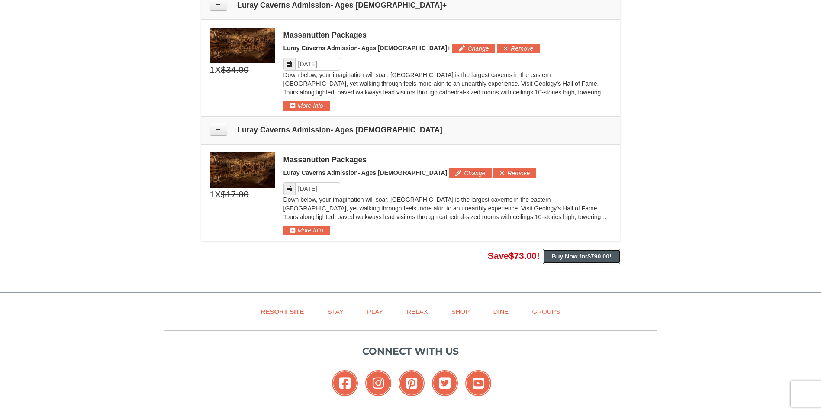
click at [587, 251] on button "Buy Now for $790.00 !" at bounding box center [581, 256] width 77 height 14
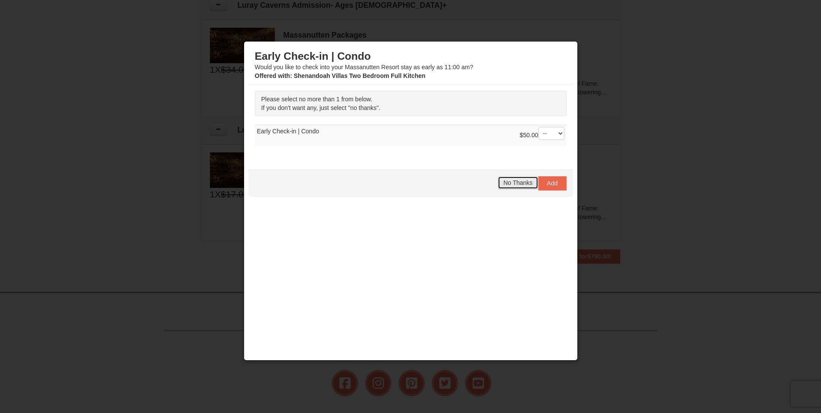
click at [517, 182] on span "No Thanks" at bounding box center [517, 182] width 29 height 7
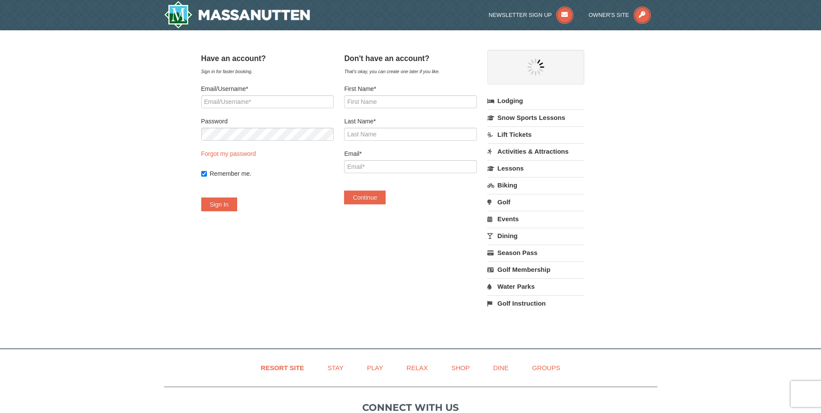
select select "10"
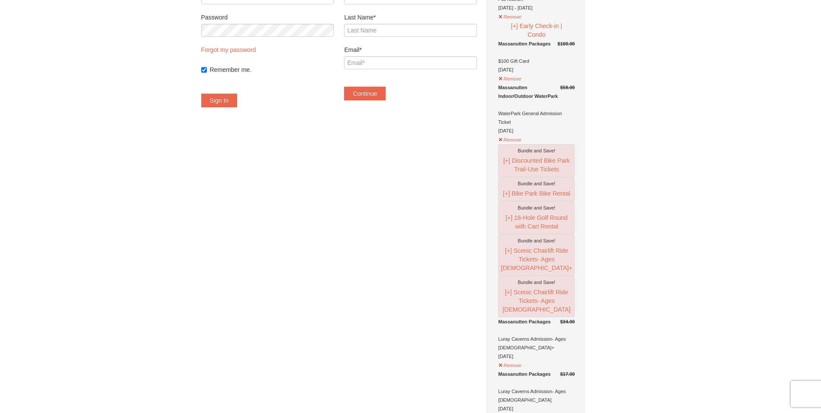
scroll to position [216, 0]
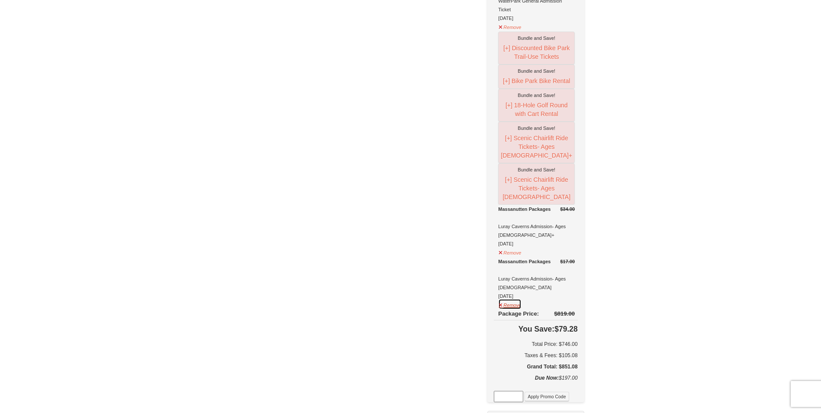
click at [522, 299] on button "Remove" at bounding box center [509, 304] width 23 height 11
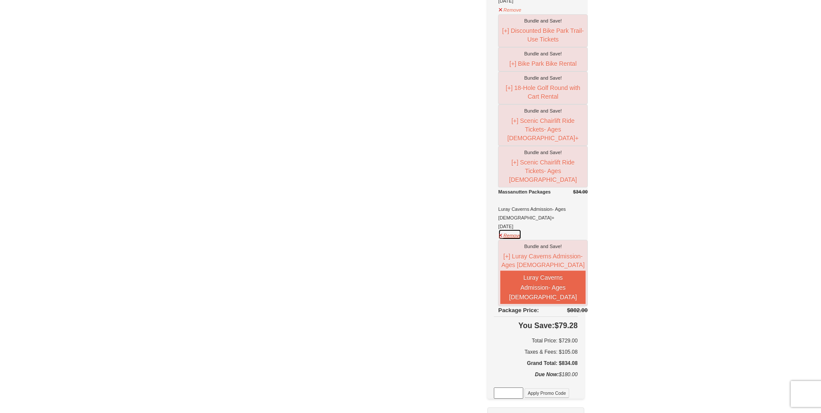
click at [522, 235] on button "Remove" at bounding box center [509, 234] width 23 height 11
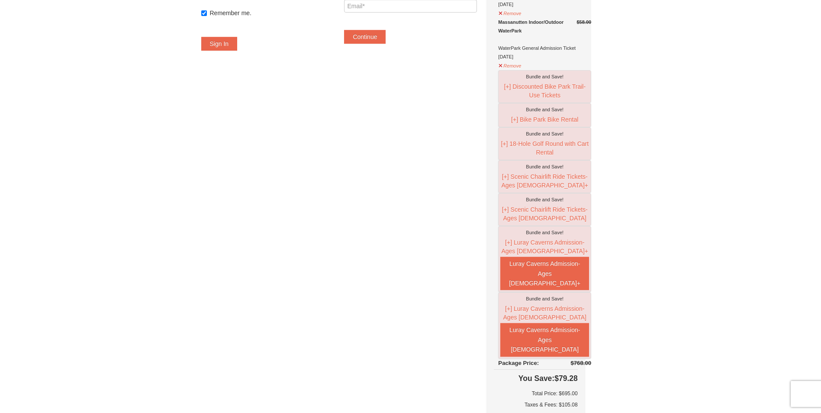
scroll to position [87, 0]
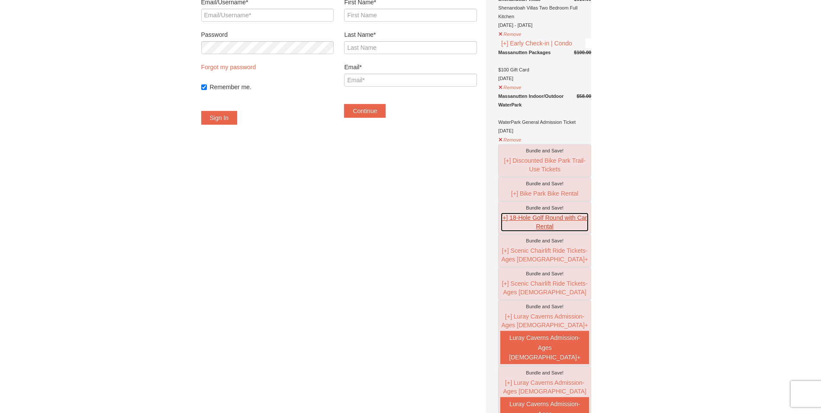
click at [518, 232] on button "[+] 18-Hole Golf Round with Cart Rental" at bounding box center [544, 222] width 89 height 20
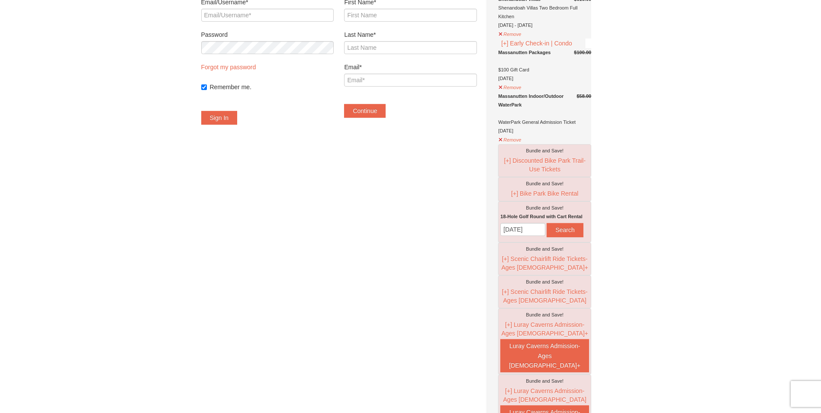
click at [614, 247] on div "Have an account? Sign in for faster booking. Email/Username* Password Forgot my…" at bounding box center [410, 374] width 419 height 823
click at [555, 273] on button "[+] Scenic Chairlift Ride Tickets- Ages [DEMOGRAPHIC_DATA]+" at bounding box center [544, 263] width 89 height 20
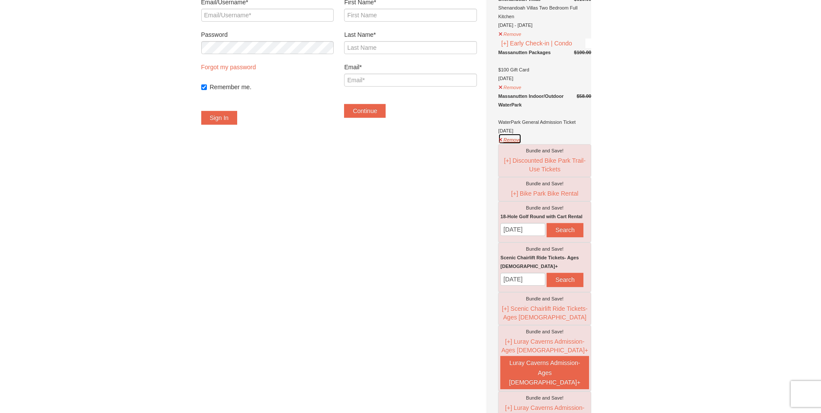
click at [522, 144] on button "Remove" at bounding box center [509, 138] width 23 height 11
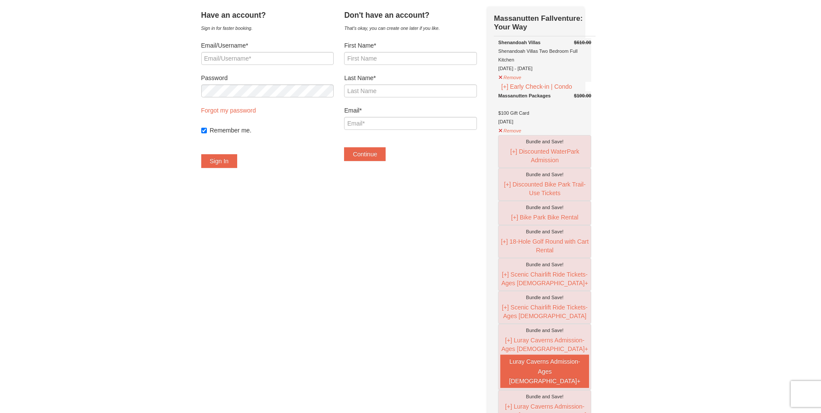
scroll to position [0, 0]
